Goal: Information Seeking & Learning: Check status

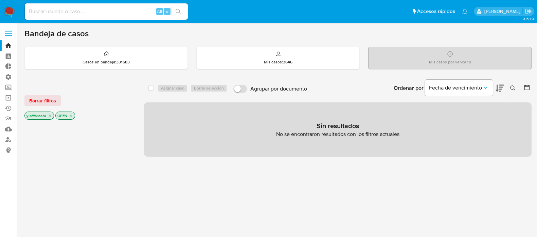
click at [102, 12] on input at bounding box center [106, 11] width 163 height 9
click at [12, 140] on link "Buscador de personas" at bounding box center [40, 139] width 81 height 11
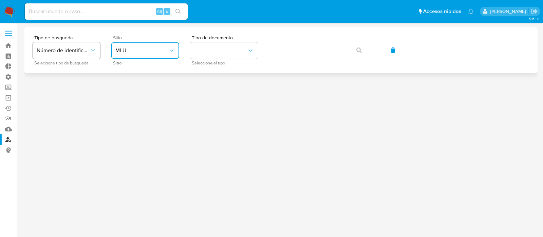
click at [139, 50] on span "MLU" at bounding box center [141, 50] width 53 height 7
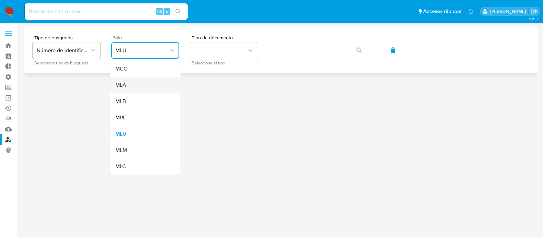
click at [134, 81] on div "MLA" at bounding box center [143, 85] width 56 height 16
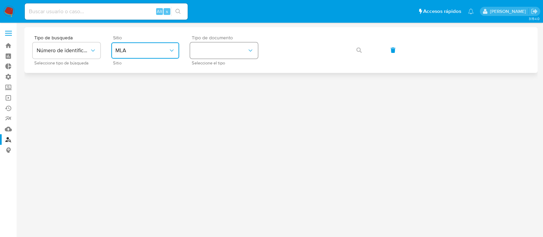
click at [221, 52] on button "identificationType" at bounding box center [224, 50] width 68 height 16
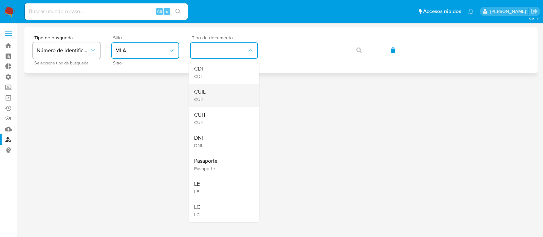
click at [222, 89] on div "CUIL CUIL" at bounding box center [222, 95] width 56 height 23
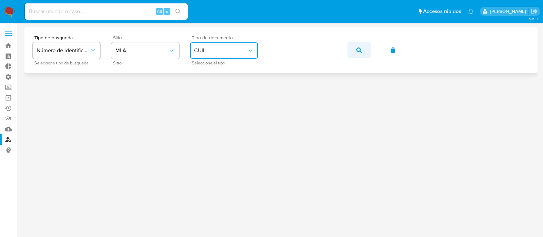
click at [362, 54] on button "button" at bounding box center [359, 50] width 23 height 16
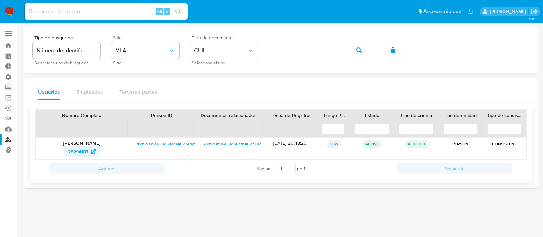
click at [69, 153] on span "28294187" at bounding box center [78, 151] width 20 height 11
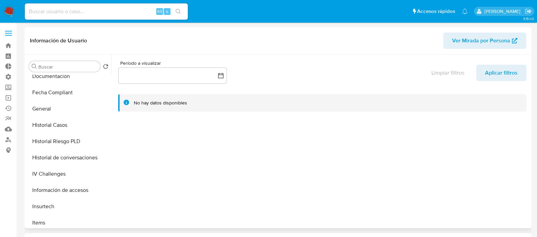
select select "10"
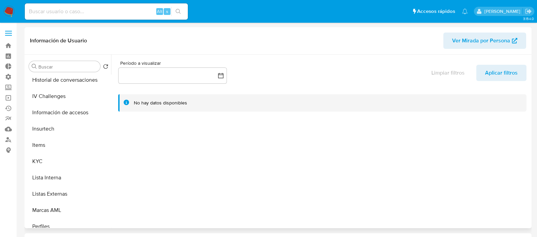
scroll to position [297, 0]
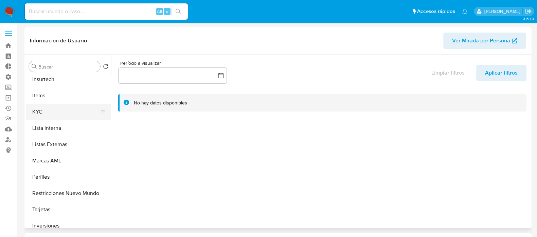
click at [50, 105] on button "KYC" at bounding box center [65, 112] width 79 height 16
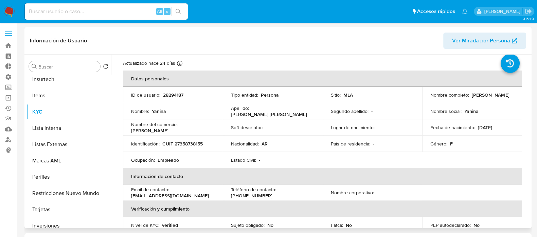
scroll to position [0, 0]
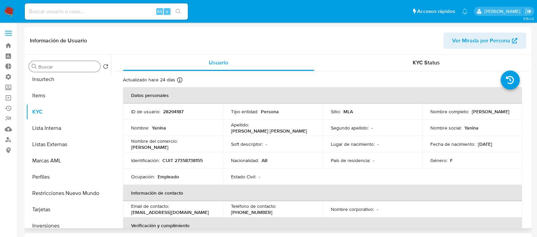
click at [55, 64] on input "Buscar" at bounding box center [67, 67] width 59 height 6
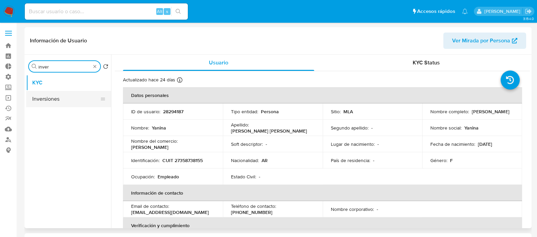
type input "inver"
click at [60, 98] on button "Inversiones" at bounding box center [65, 99] width 79 height 16
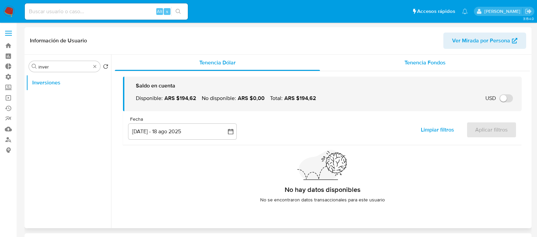
click at [409, 61] on span "Tenencia Fondos" at bounding box center [424, 63] width 41 height 8
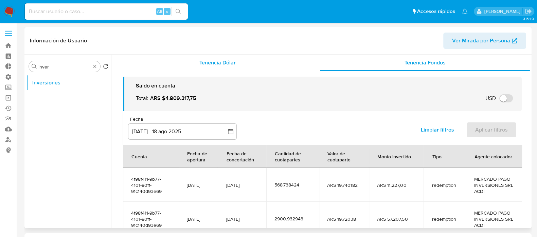
click at [216, 65] on span "Tenencia Dólar" at bounding box center [217, 63] width 36 height 8
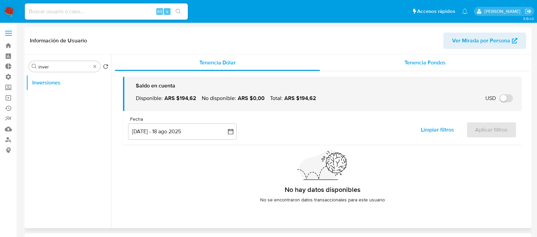
click at [423, 60] on span "Tenencia Fondos" at bounding box center [424, 63] width 41 height 8
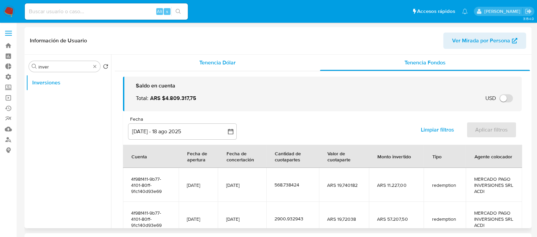
click at [215, 64] on span "Tenencia Dólar" at bounding box center [217, 63] width 36 height 8
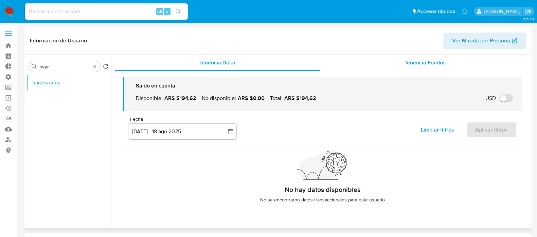
click at [416, 62] on span "Tenencia Fondos" at bounding box center [424, 63] width 41 height 8
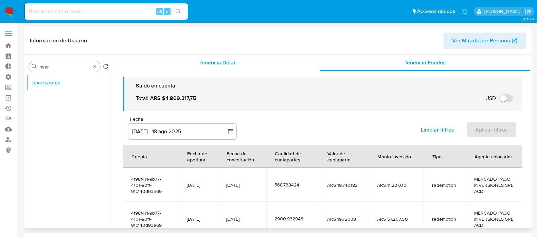
click at [206, 61] on span "Tenencia Dólar" at bounding box center [217, 63] width 36 height 8
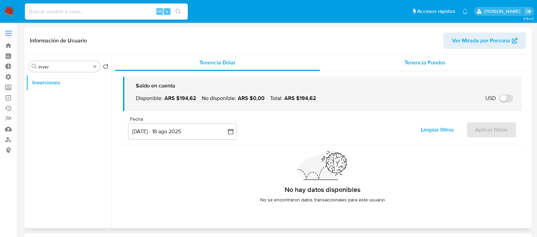
click at [433, 60] on span "Tenencia Fondos" at bounding box center [424, 63] width 41 height 8
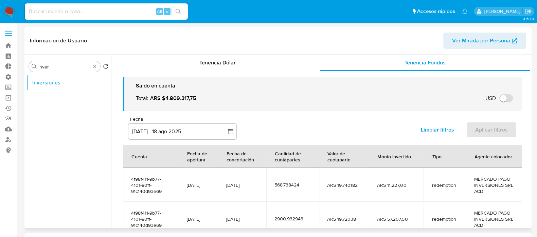
scroll to position [42, 0]
